Goal: Unclear: Browse casually

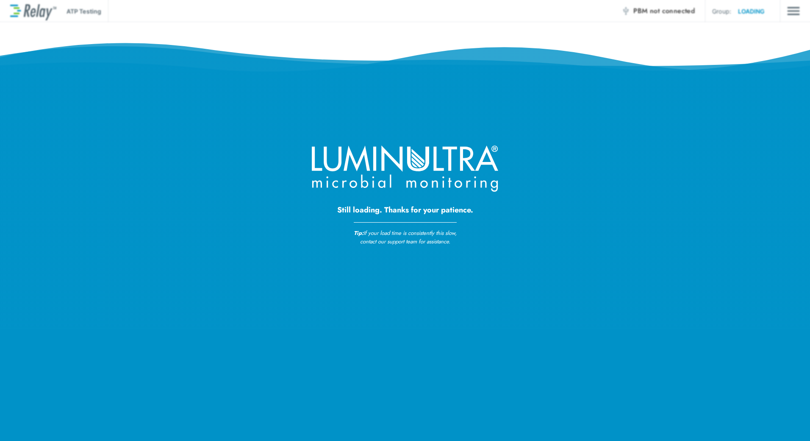
click at [630, 187] on div "Still loading. Thanks for your patience. Tip: If your load time is consistently…" at bounding box center [405, 123] width 810 height 247
click at [361, 342] on div at bounding box center [405, 245] width 810 height 441
